Goal: Information Seeking & Learning: Learn about a topic

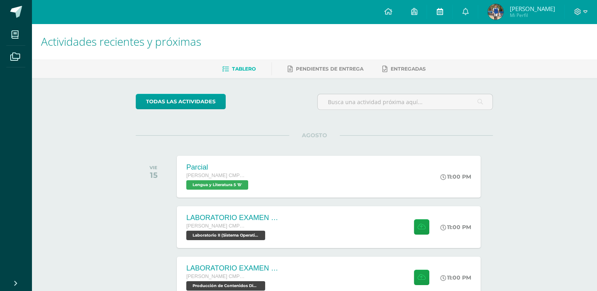
click at [444, 17] on link at bounding box center [439, 12] width 25 height 24
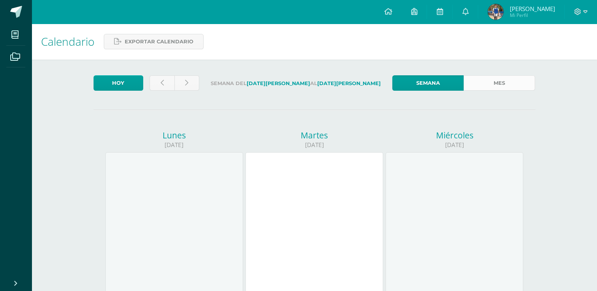
click at [511, 86] on link "Mes" at bounding box center [499, 82] width 71 height 15
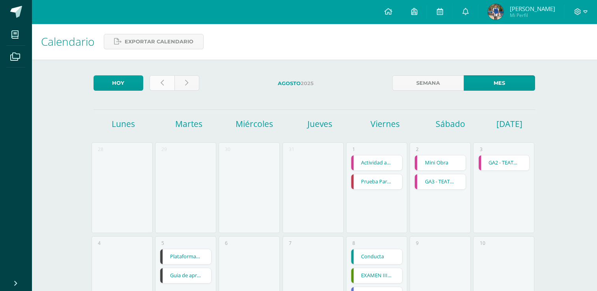
click at [161, 79] on link at bounding box center [162, 82] width 25 height 15
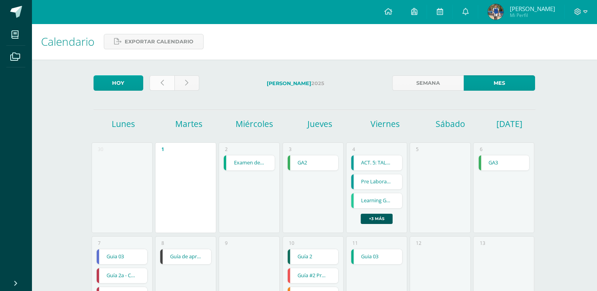
click at [162, 86] on icon at bounding box center [162, 83] width 3 height 7
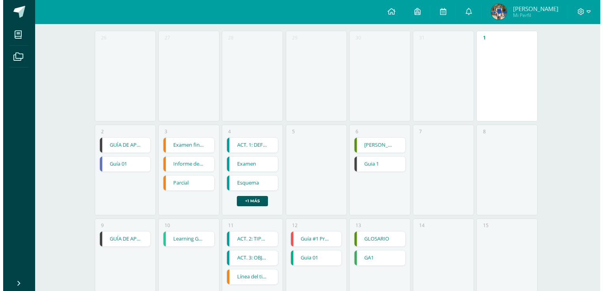
scroll to position [112, 0]
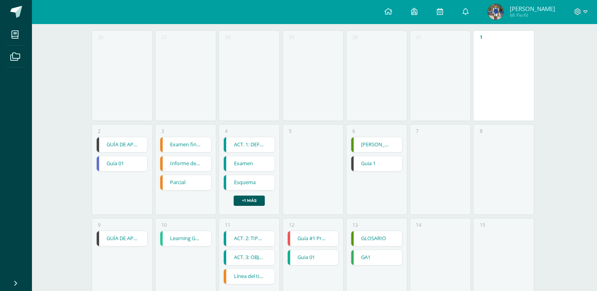
click at [132, 144] on link "GUÍA DE APRENDIZAJE 1" at bounding box center [122, 144] width 51 height 15
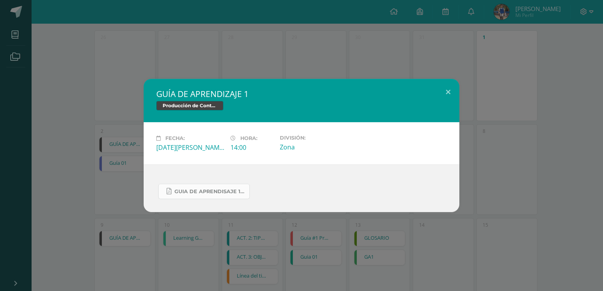
click at [215, 192] on span "Guia de aprendisaje 1 unidad 3.pdf" at bounding box center [209, 192] width 71 height 6
click at [447, 91] on button at bounding box center [448, 92] width 22 height 27
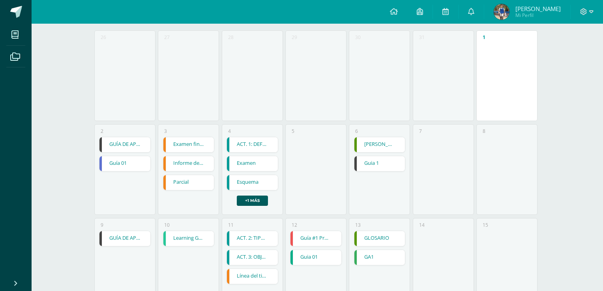
scroll to position [170, 0]
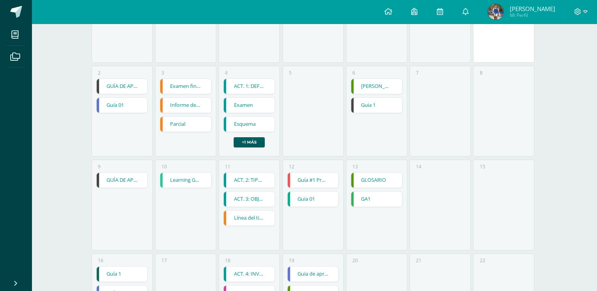
click at [99, 182] on link at bounding box center [98, 180] width 3 height 15
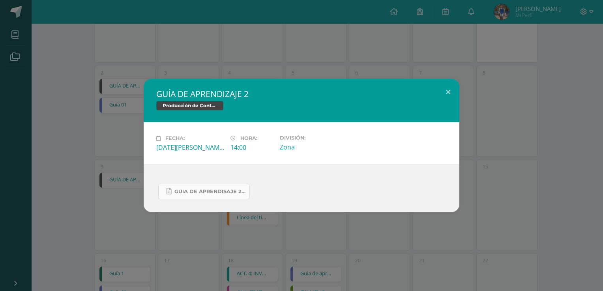
click at [213, 192] on span "Guia de aprendisaje 2 unidad 3.pdf" at bounding box center [209, 192] width 71 height 6
click at [453, 91] on button at bounding box center [448, 92] width 22 height 27
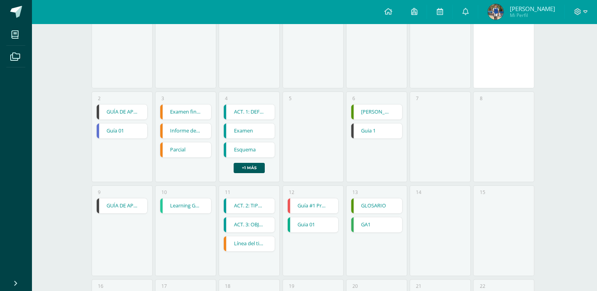
scroll to position [0, 0]
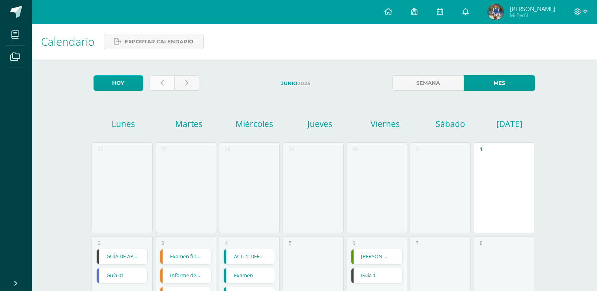
click at [165, 80] on link at bounding box center [162, 82] width 25 height 15
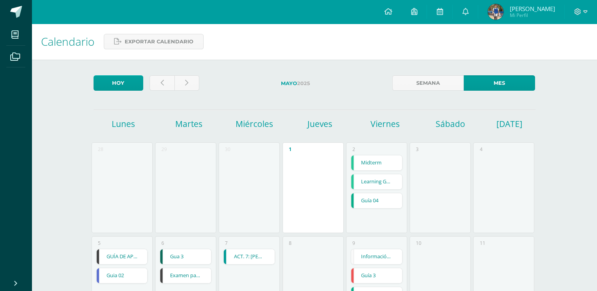
scroll to position [92, 0]
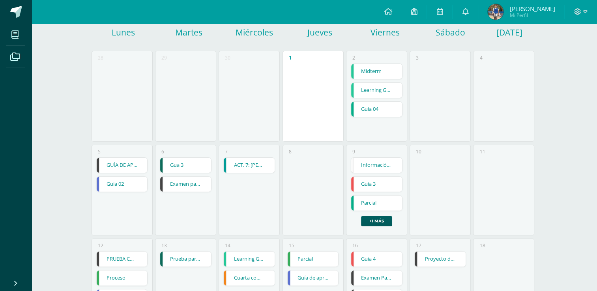
click at [106, 165] on link "GUÍA DE APRENDIZAJE 4" at bounding box center [122, 165] width 51 height 15
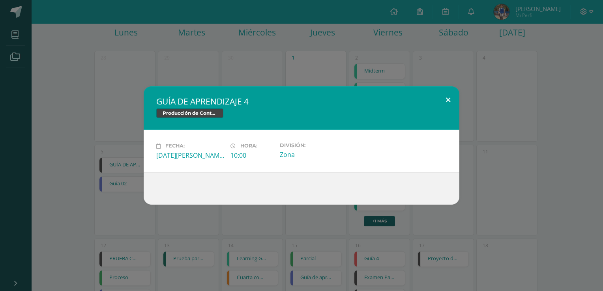
click at [438, 108] on button at bounding box center [448, 99] width 22 height 27
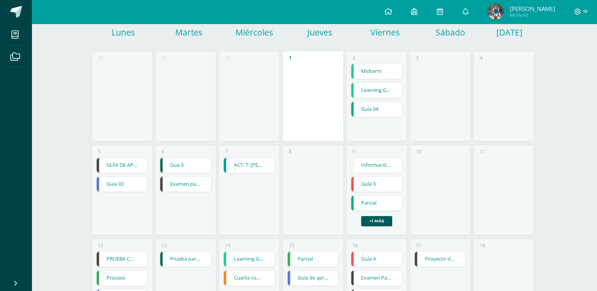
scroll to position [36, 0]
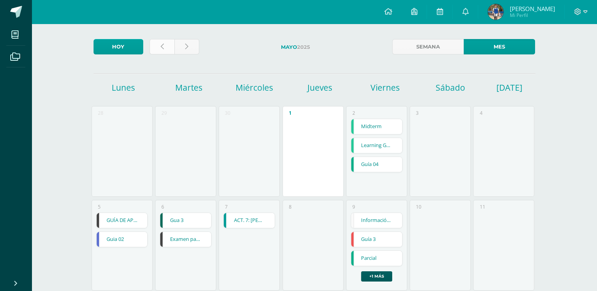
click at [166, 47] on link at bounding box center [162, 46] width 25 height 15
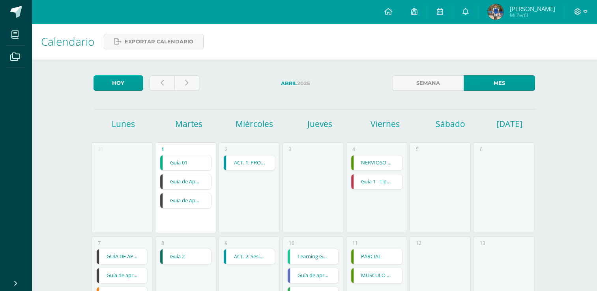
click at [196, 198] on link "Guia de Aprendizaje 2" at bounding box center [185, 200] width 51 height 15
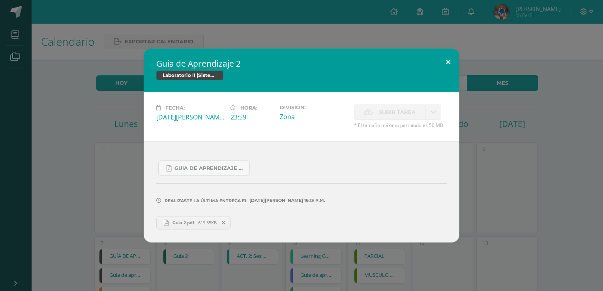
click at [448, 68] on button at bounding box center [448, 62] width 22 height 27
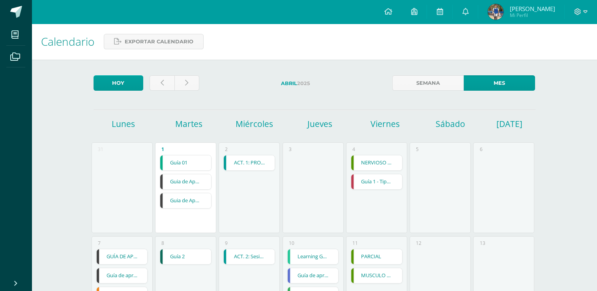
click at [195, 181] on link "Guia de Aprendizaje No 1" at bounding box center [185, 181] width 51 height 15
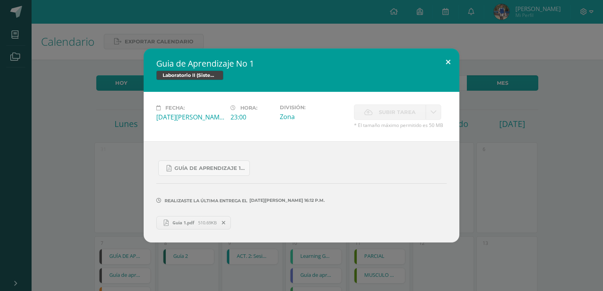
click at [443, 61] on button at bounding box center [448, 62] width 22 height 27
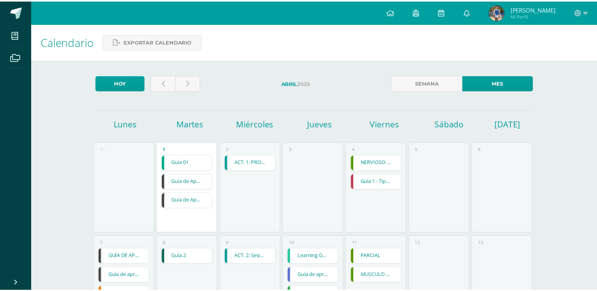
scroll to position [140, 0]
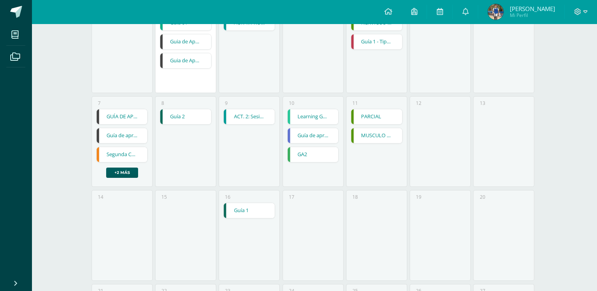
click at [120, 117] on link "GUÍA DE APRENDIZAJE 3" at bounding box center [122, 116] width 51 height 15
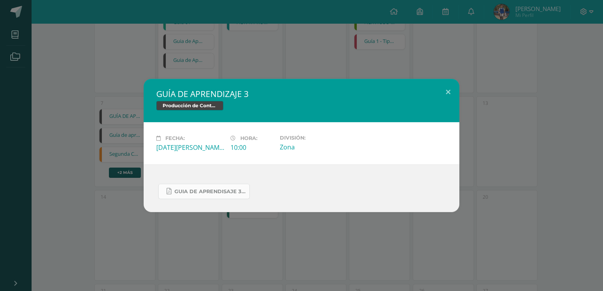
click at [216, 189] on span "Guia de aprendisaje 3 unidad 2 Programacion II.pdf" at bounding box center [209, 192] width 71 height 6
click at [442, 90] on button at bounding box center [448, 92] width 22 height 27
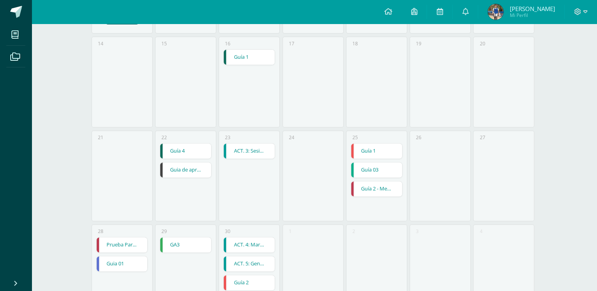
scroll to position [315, 0]
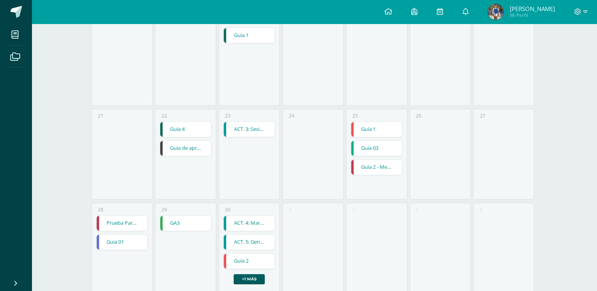
click at [185, 144] on link "Guia de aprendizaje 3" at bounding box center [185, 148] width 51 height 15
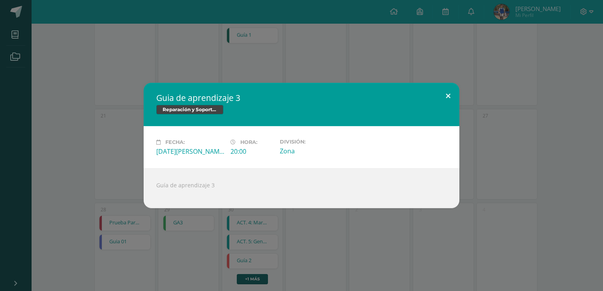
click at [451, 88] on button at bounding box center [448, 96] width 22 height 27
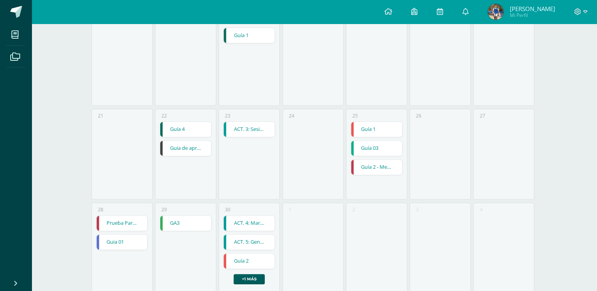
scroll to position [337, 0]
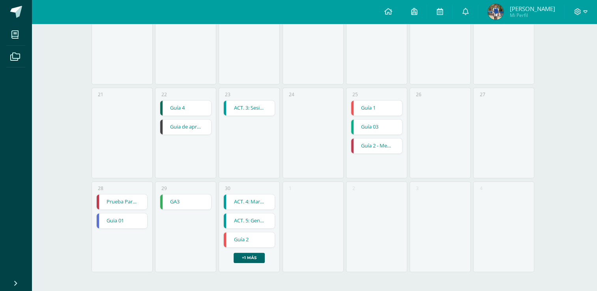
click at [255, 254] on link "+1 más" at bounding box center [249, 258] width 31 height 10
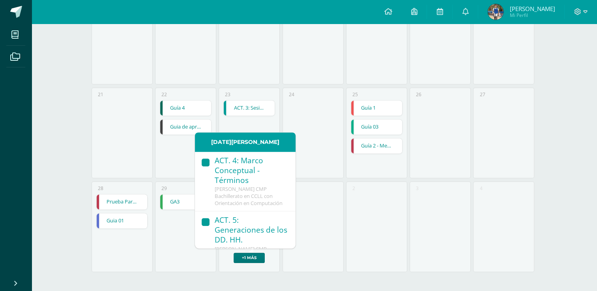
scroll to position [0, 0]
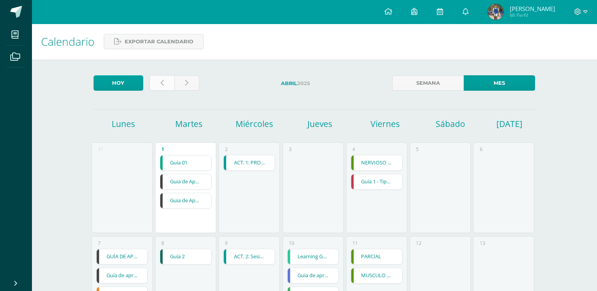
click at [164, 88] on link at bounding box center [162, 82] width 25 height 15
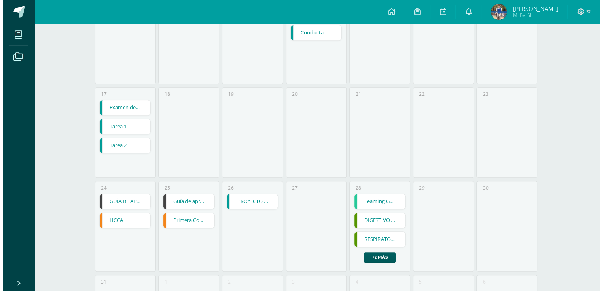
scroll to position [362, 0]
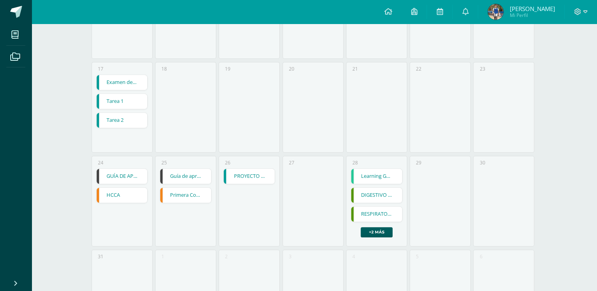
click at [185, 174] on link "Guía de aprendizaje 1" at bounding box center [185, 176] width 51 height 15
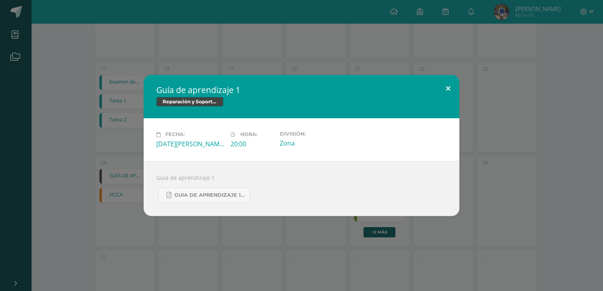
click at [445, 79] on button at bounding box center [448, 88] width 22 height 27
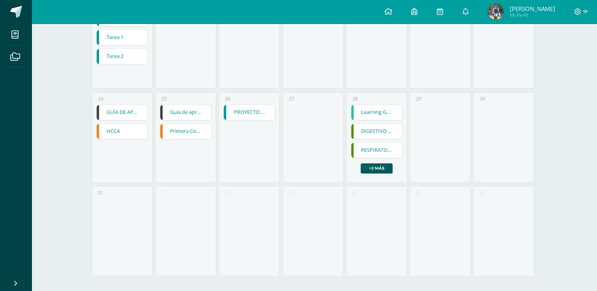
scroll to position [427, 0]
click at [374, 168] on link "+2 más" at bounding box center [377, 168] width 32 height 10
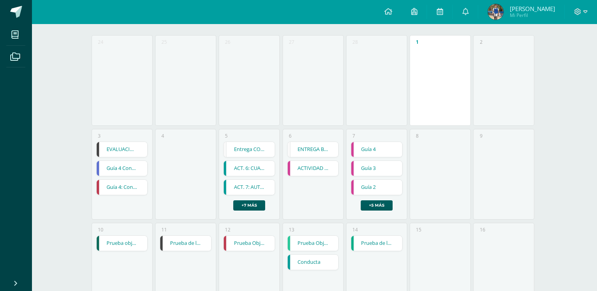
scroll to position [0, 0]
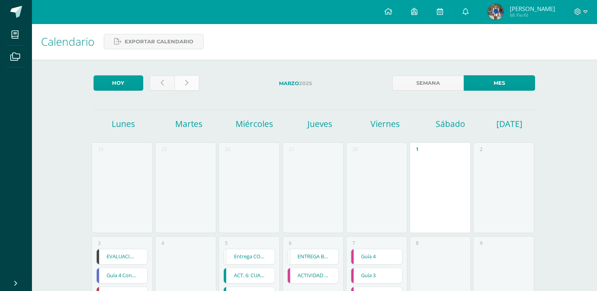
click at [190, 86] on link at bounding box center [186, 82] width 25 height 15
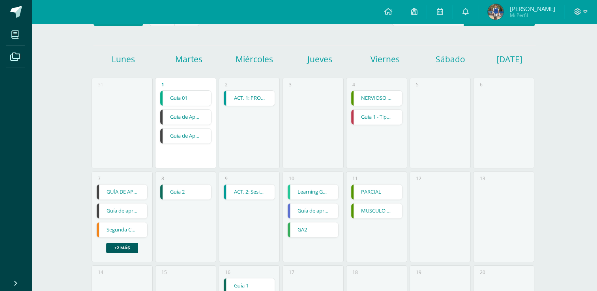
scroll to position [65, 0]
click at [193, 116] on link "Guia de Aprendizaje No 1" at bounding box center [185, 117] width 51 height 15
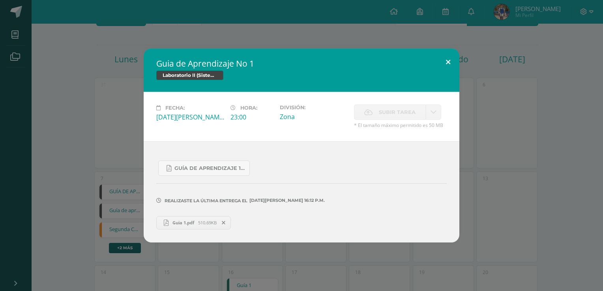
click at [442, 63] on button at bounding box center [448, 62] width 22 height 27
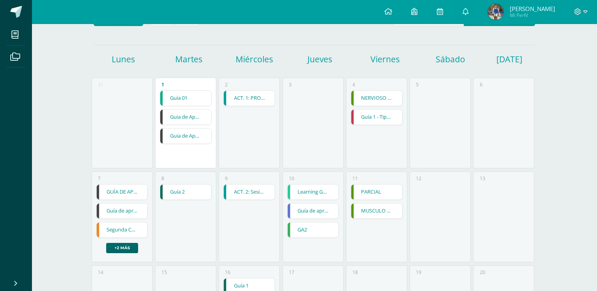
click at [128, 251] on link "+2 más" at bounding box center [122, 248] width 32 height 10
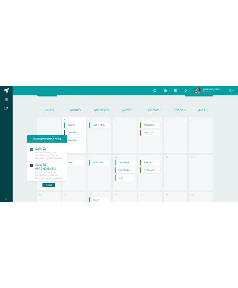
scroll to position [185, 0]
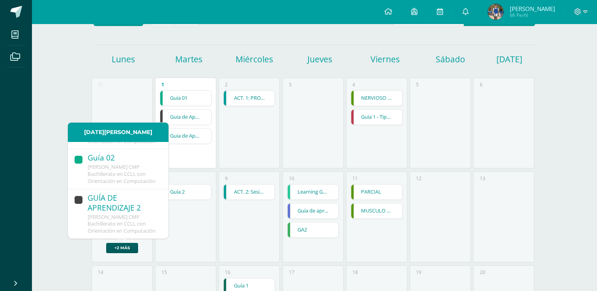
click at [126, 213] on span "[PERSON_NAME] CMP Bachillerato en CCLL con Orientación en Computación" at bounding box center [122, 223] width 68 height 21
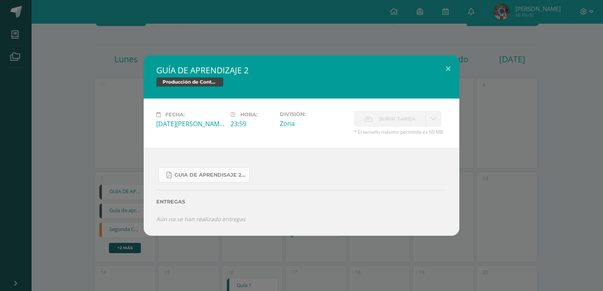
click at [197, 173] on span "Guia de aprendisaje 2 unidad 2.pdf" at bounding box center [209, 175] width 71 height 6
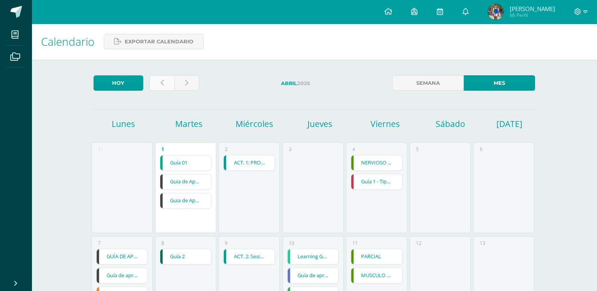
click at [161, 78] on link at bounding box center [162, 82] width 25 height 15
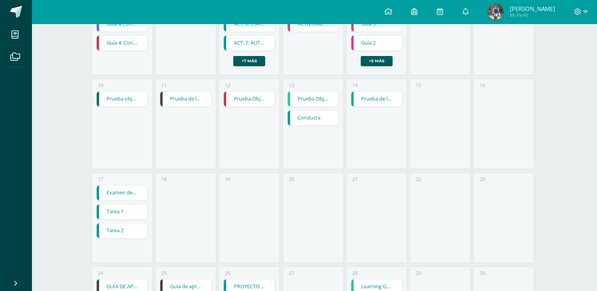
scroll to position [431, 0]
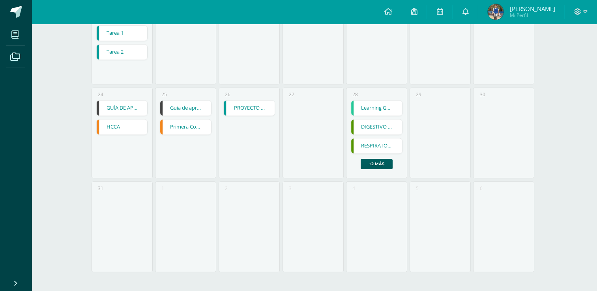
click at [198, 113] on link "Guía de aprendizaje 1" at bounding box center [185, 108] width 51 height 15
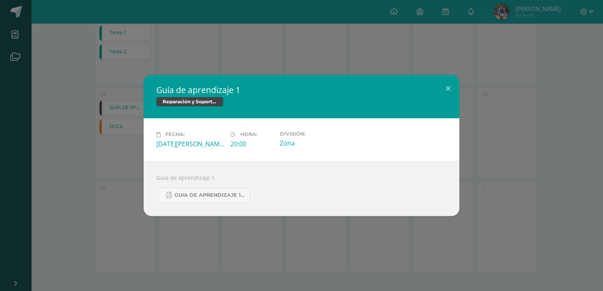
click at [435, 89] on h2 "Guía de aprendizaje 1" at bounding box center [301, 89] width 290 height 11
click at [457, 95] on button at bounding box center [448, 88] width 22 height 27
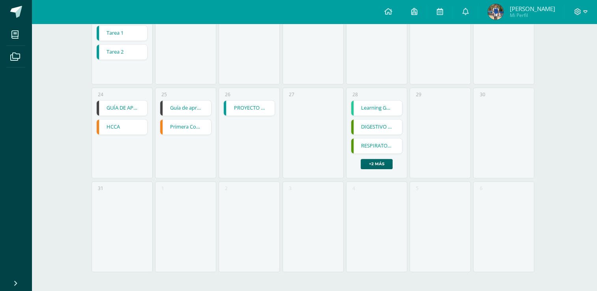
click at [378, 159] on link "+2 más" at bounding box center [377, 164] width 32 height 10
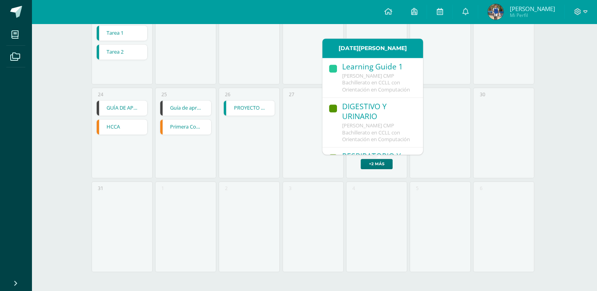
scroll to position [156, 0]
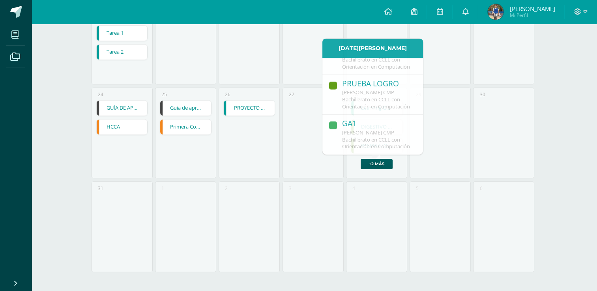
click at [183, 168] on div "25 Guía de aprendizaje 1 Guía de aprendizaje 1 Reparación y Soporte Técnico CIS…" at bounding box center [185, 133] width 61 height 91
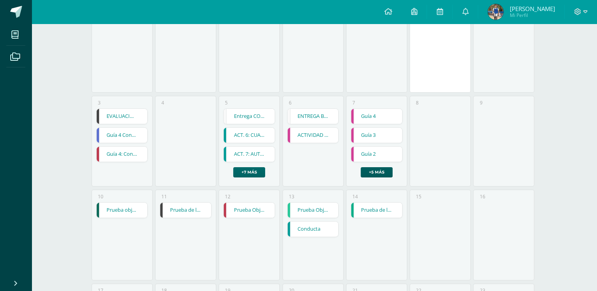
scroll to position [0, 0]
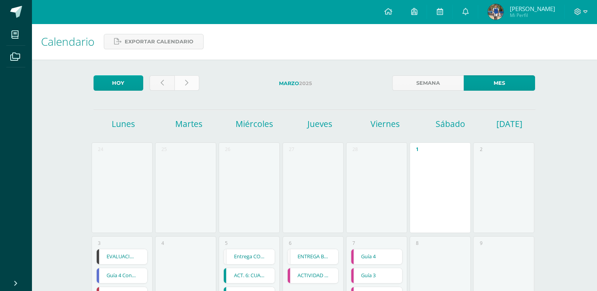
click at [194, 80] on link at bounding box center [186, 82] width 25 height 15
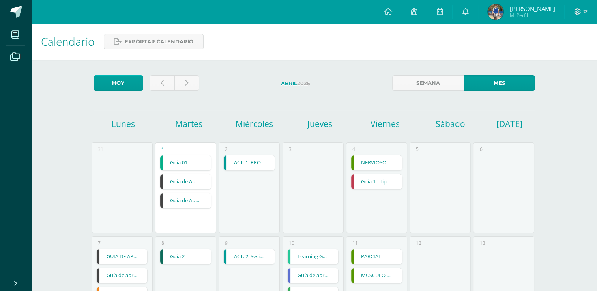
click at [181, 187] on link "Guia de Aprendizaje No 1" at bounding box center [185, 181] width 51 height 15
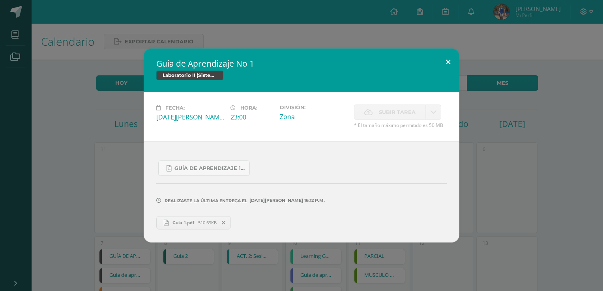
click at [453, 67] on button at bounding box center [448, 62] width 22 height 27
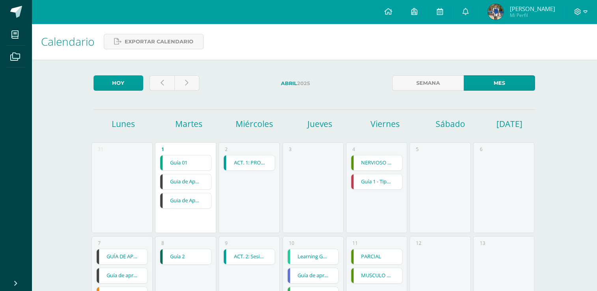
click at [185, 198] on link "Guia de Aprendizaje 2" at bounding box center [185, 200] width 51 height 15
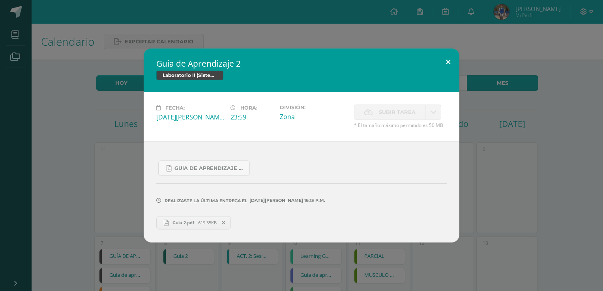
click at [445, 60] on button at bounding box center [448, 62] width 22 height 27
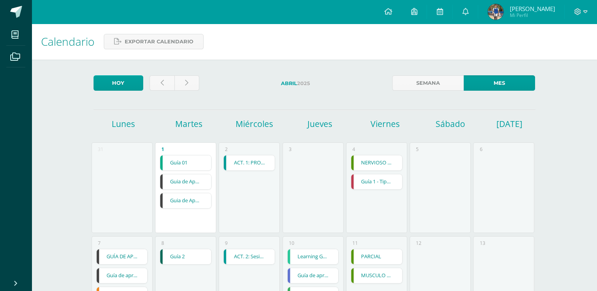
scroll to position [161, 0]
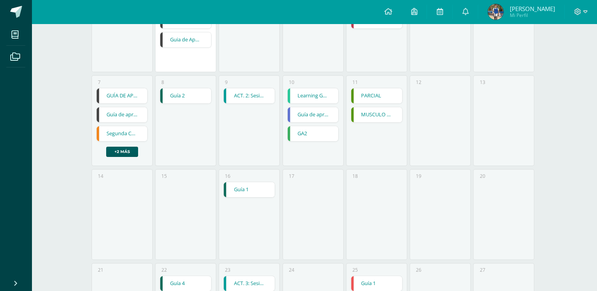
click at [118, 94] on link "GUÍA DE APRENDIZAJE 3" at bounding box center [122, 95] width 51 height 15
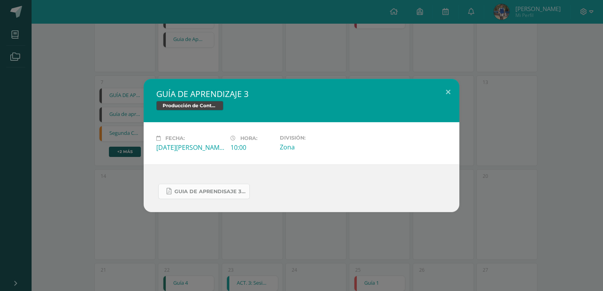
click at [231, 188] on link "Guia de aprendisaje 3 unidad 2 Programacion II.pdf" at bounding box center [204, 191] width 92 height 15
click at [437, 94] on button at bounding box center [448, 92] width 22 height 27
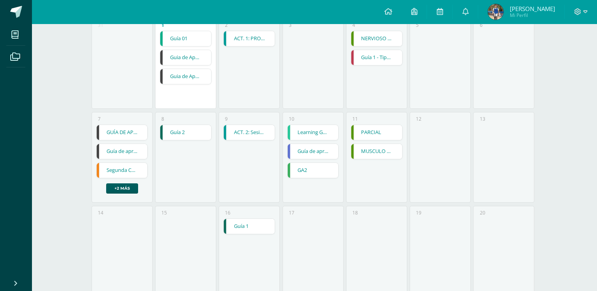
scroll to position [125, 0]
click at [122, 153] on link "Guía de aprendizaje 2" at bounding box center [122, 151] width 51 height 15
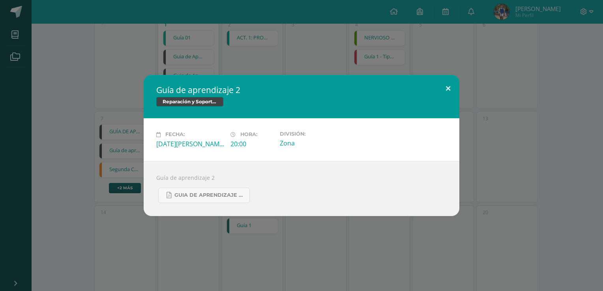
click at [438, 88] on button at bounding box center [448, 88] width 22 height 27
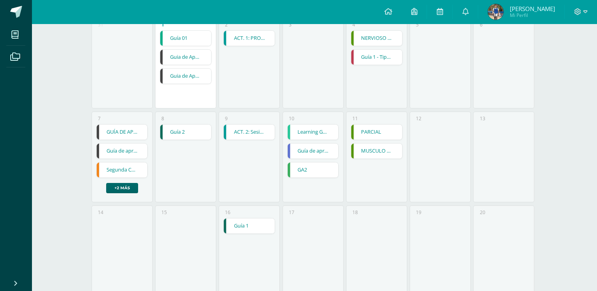
click at [115, 189] on link "+2 más" at bounding box center [122, 188] width 32 height 10
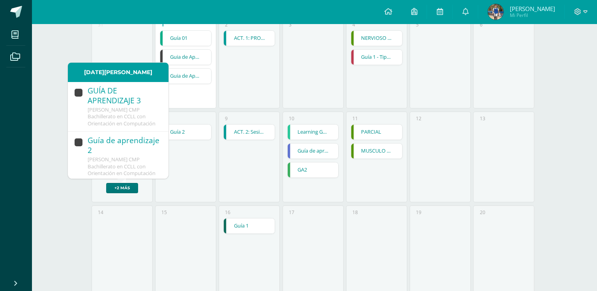
scroll to position [185, 0]
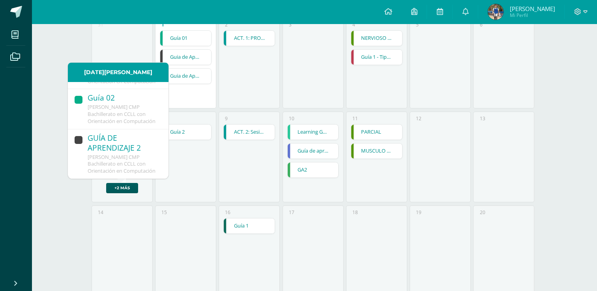
click at [134, 153] on span "[PERSON_NAME] CMP Bachillerato en CCLL con Orientación en Computación" at bounding box center [122, 163] width 68 height 21
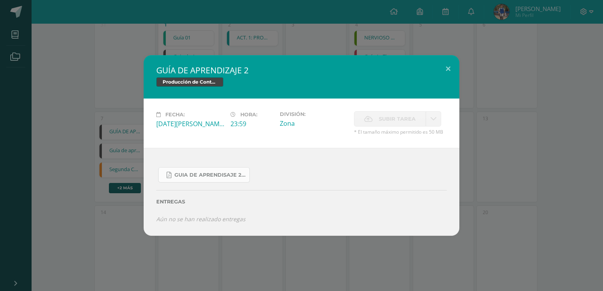
click at [233, 173] on span "Guia de aprendisaje 2 unidad 2.pdf" at bounding box center [209, 175] width 71 height 6
click at [439, 71] on button at bounding box center [448, 68] width 22 height 27
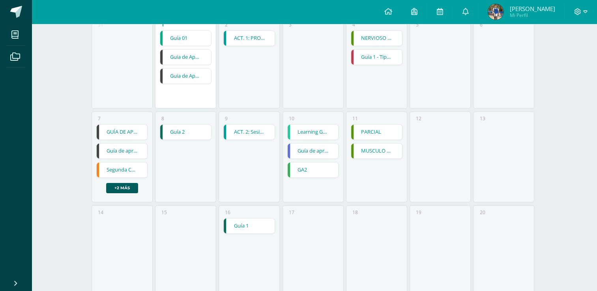
scroll to position [0, 0]
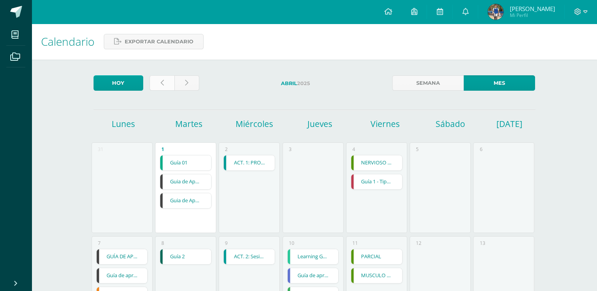
click at [155, 85] on link at bounding box center [162, 82] width 25 height 15
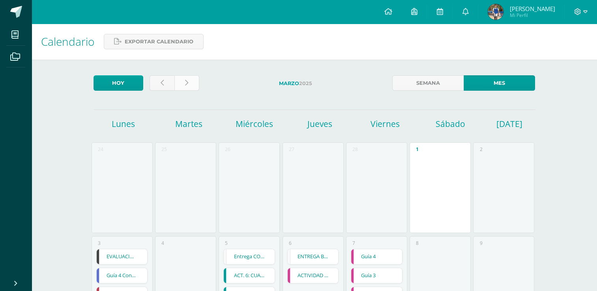
click at [187, 80] on icon at bounding box center [186, 83] width 3 height 7
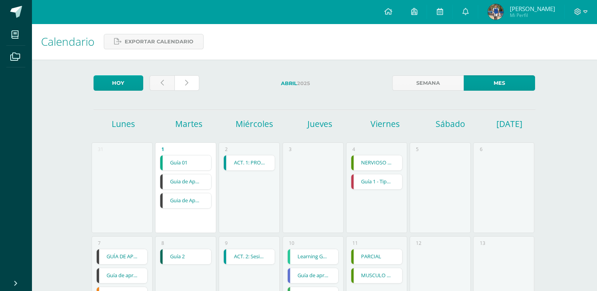
click at [187, 80] on icon at bounding box center [186, 83] width 3 height 7
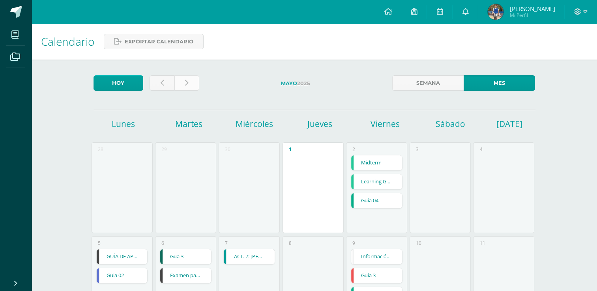
click at [190, 84] on link at bounding box center [186, 82] width 25 height 15
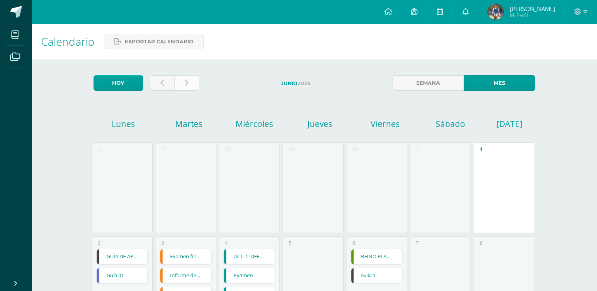
click at [190, 85] on link at bounding box center [186, 82] width 25 height 15
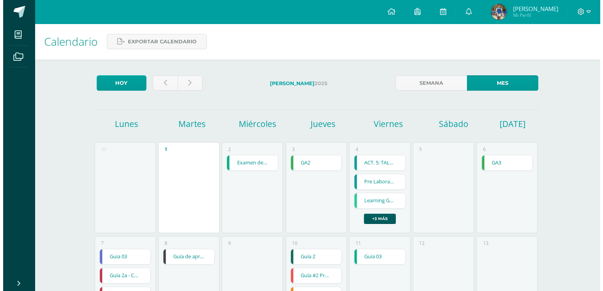
scroll to position [24, 0]
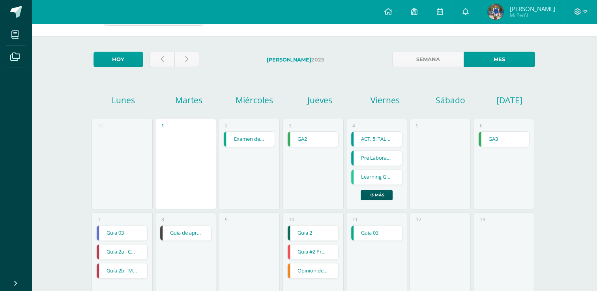
click at [384, 159] on link "Pre Laboratorio" at bounding box center [376, 158] width 51 height 15
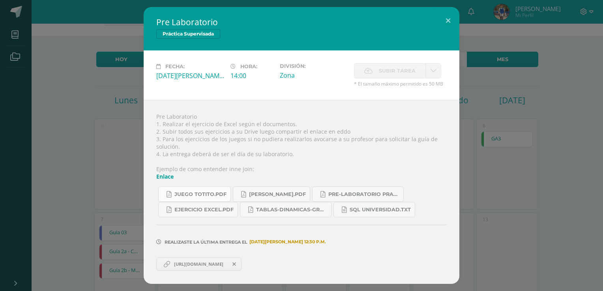
click at [213, 197] on span "Juego Totito.pdf" at bounding box center [200, 194] width 52 height 6
click at [297, 193] on span "Juego Ahorcado.pdf" at bounding box center [277, 194] width 57 height 6
click at [380, 198] on link "pre-laboratorio practica supervisada.pdf" at bounding box center [358, 194] width 92 height 15
click at [211, 264] on span "https://drive.google.com/drive/u/1/folders/1kdNFBLZTyAWNTiZ7QJlIdYINRg7t7dqL" at bounding box center [198, 264] width 57 height 6
